Goal: Browse casually: Explore the website without a specific task or goal

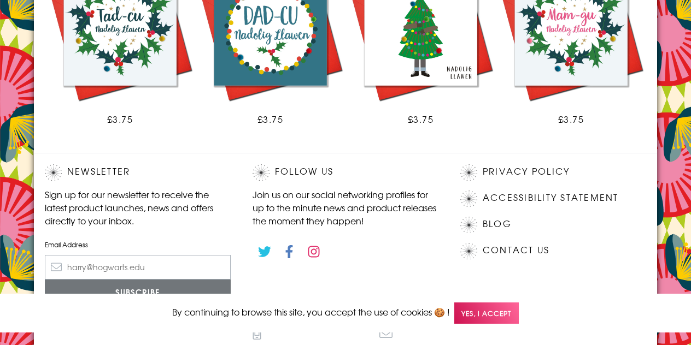
scroll to position [778, 0]
